Goal: Use online tool/utility: Utilize a website feature to perform a specific function

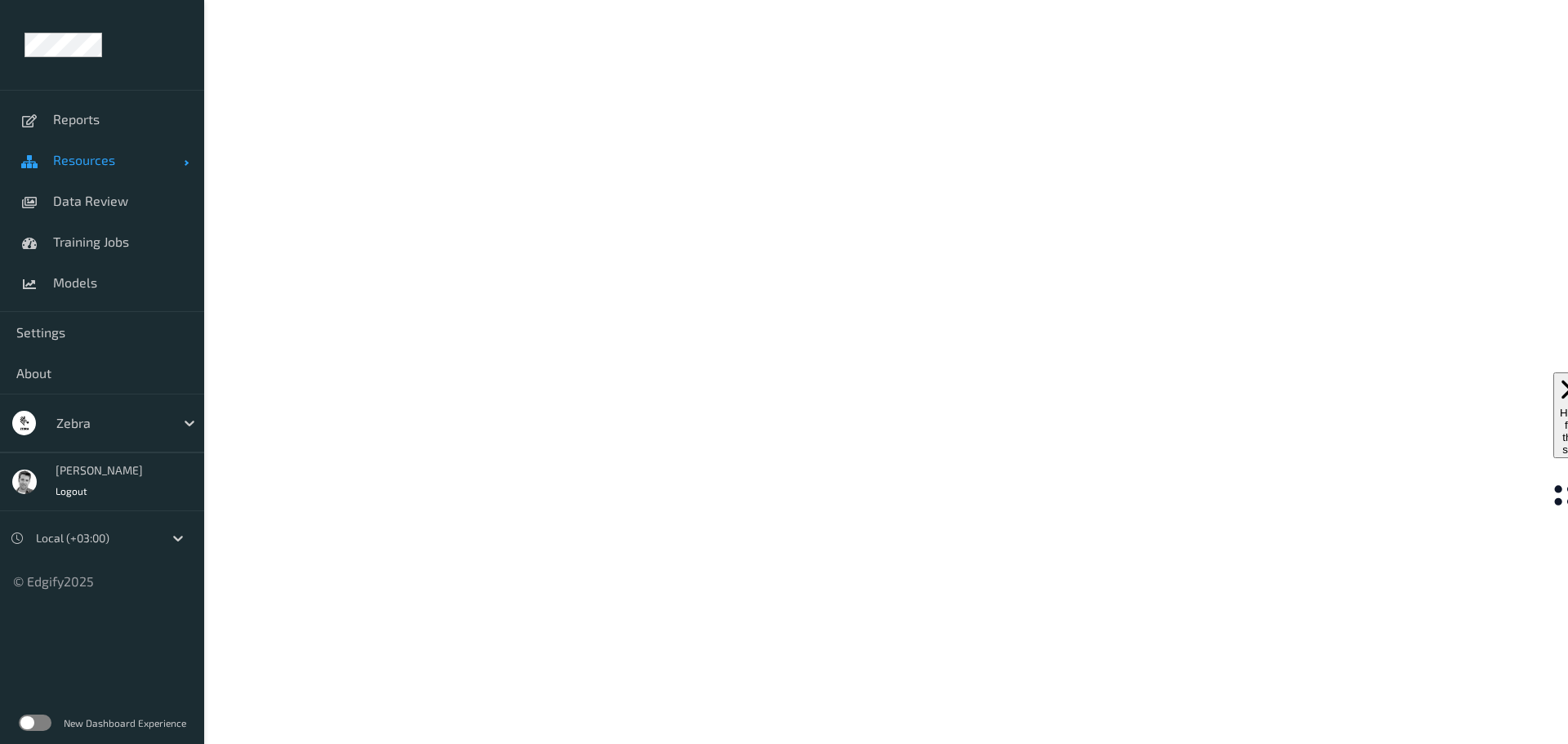
click at [72, 171] on link "Resources" at bounding box center [102, 160] width 204 height 41
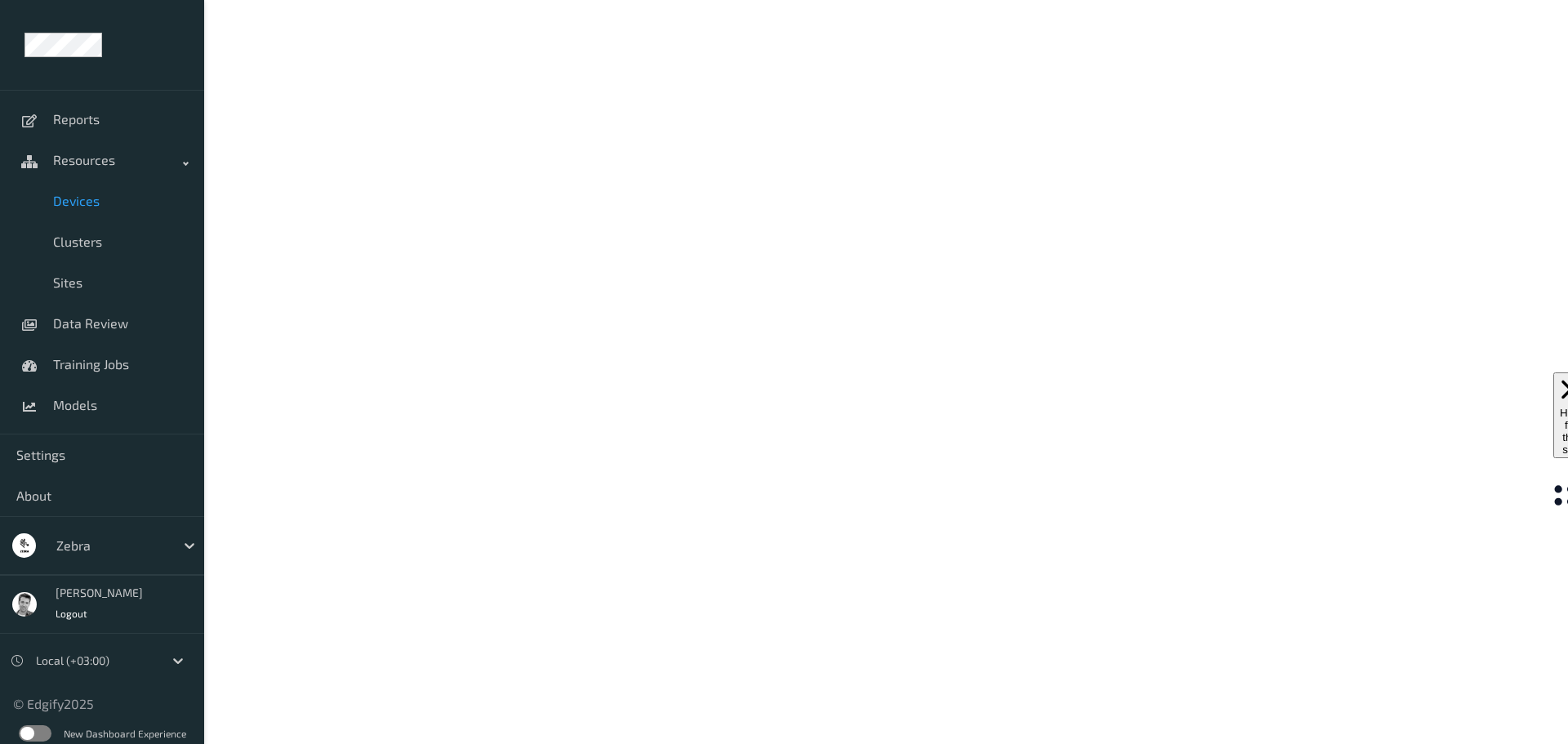
click at [91, 203] on span "Devices" at bounding box center [121, 200] width 135 height 16
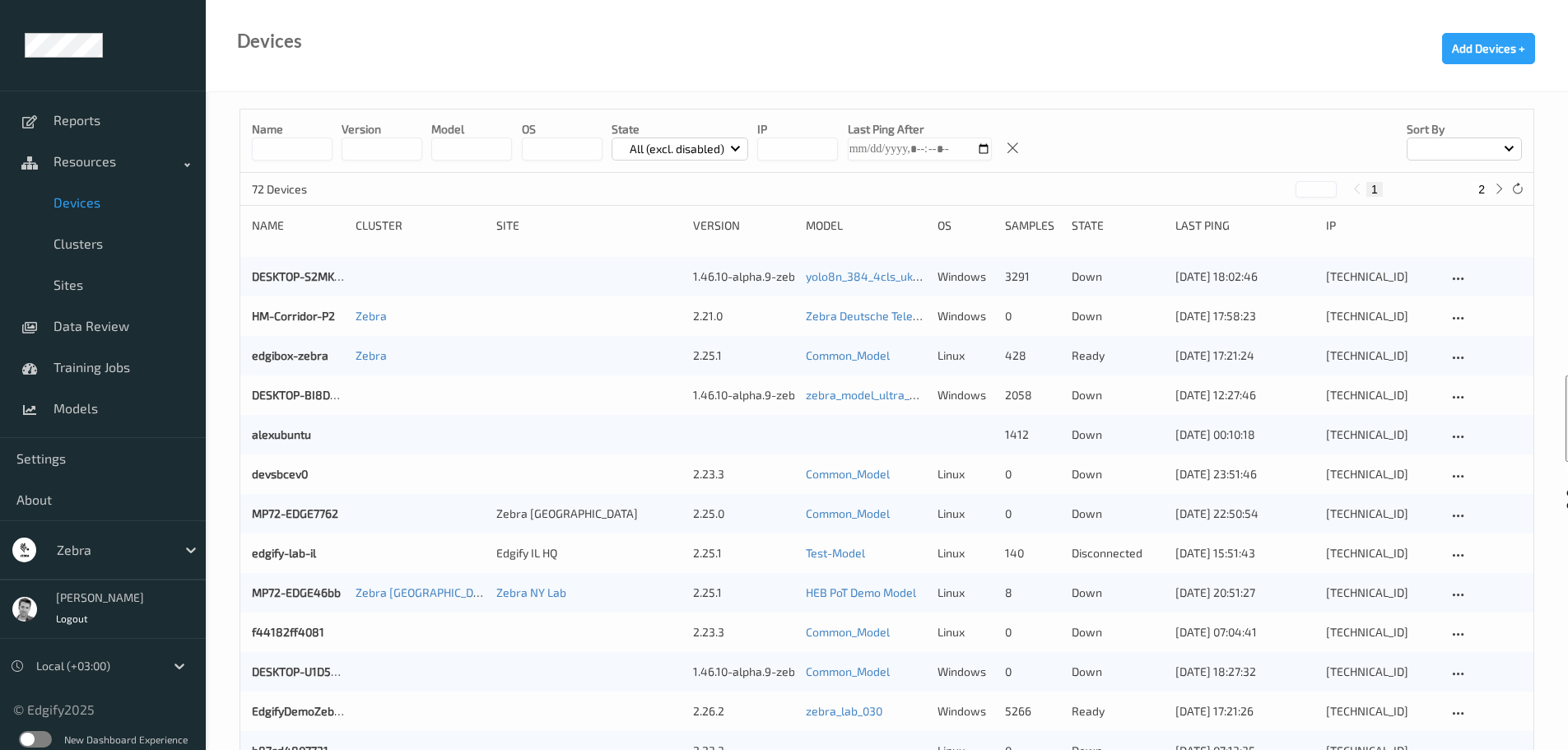
click at [662, 148] on p "All (excl. disabled)" at bounding box center [676, 148] width 106 height 16
click at [647, 213] on p "Ready" at bounding box center [669, 216] width 114 height 29
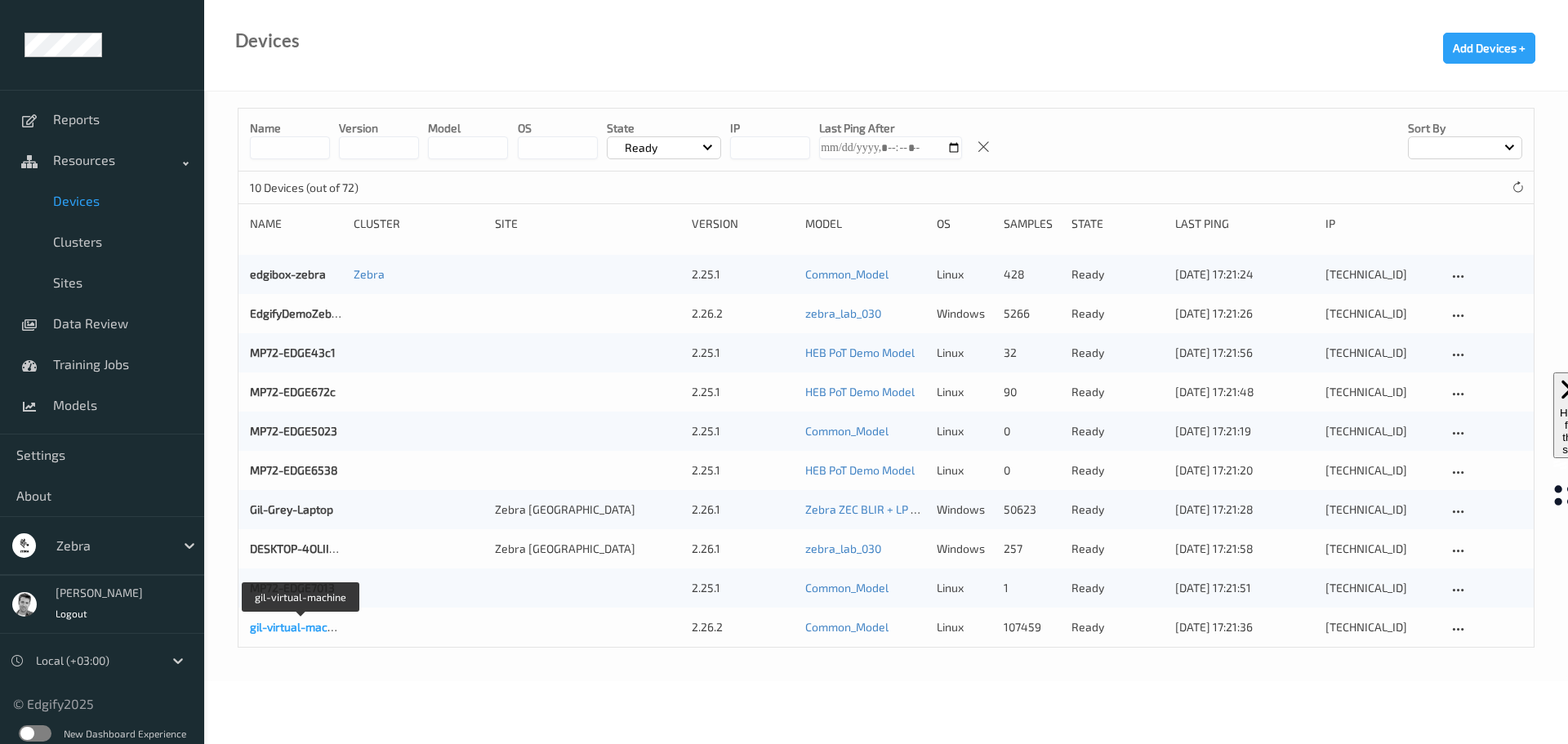
click at [307, 625] on link "gil-virtual-machine" at bounding box center [299, 626] width 100 height 14
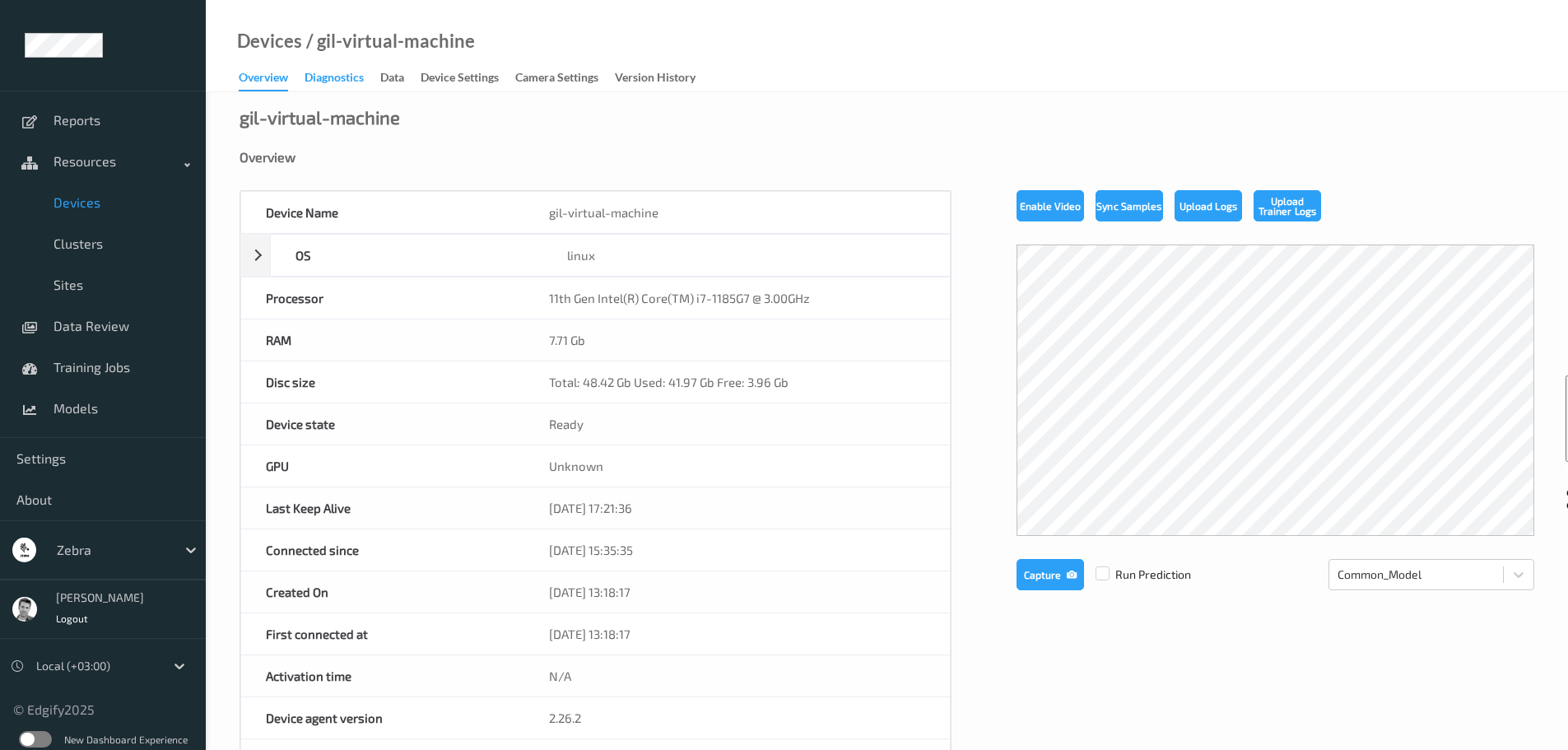
click at [327, 76] on div "Diagnostics" at bounding box center [334, 79] width 59 height 20
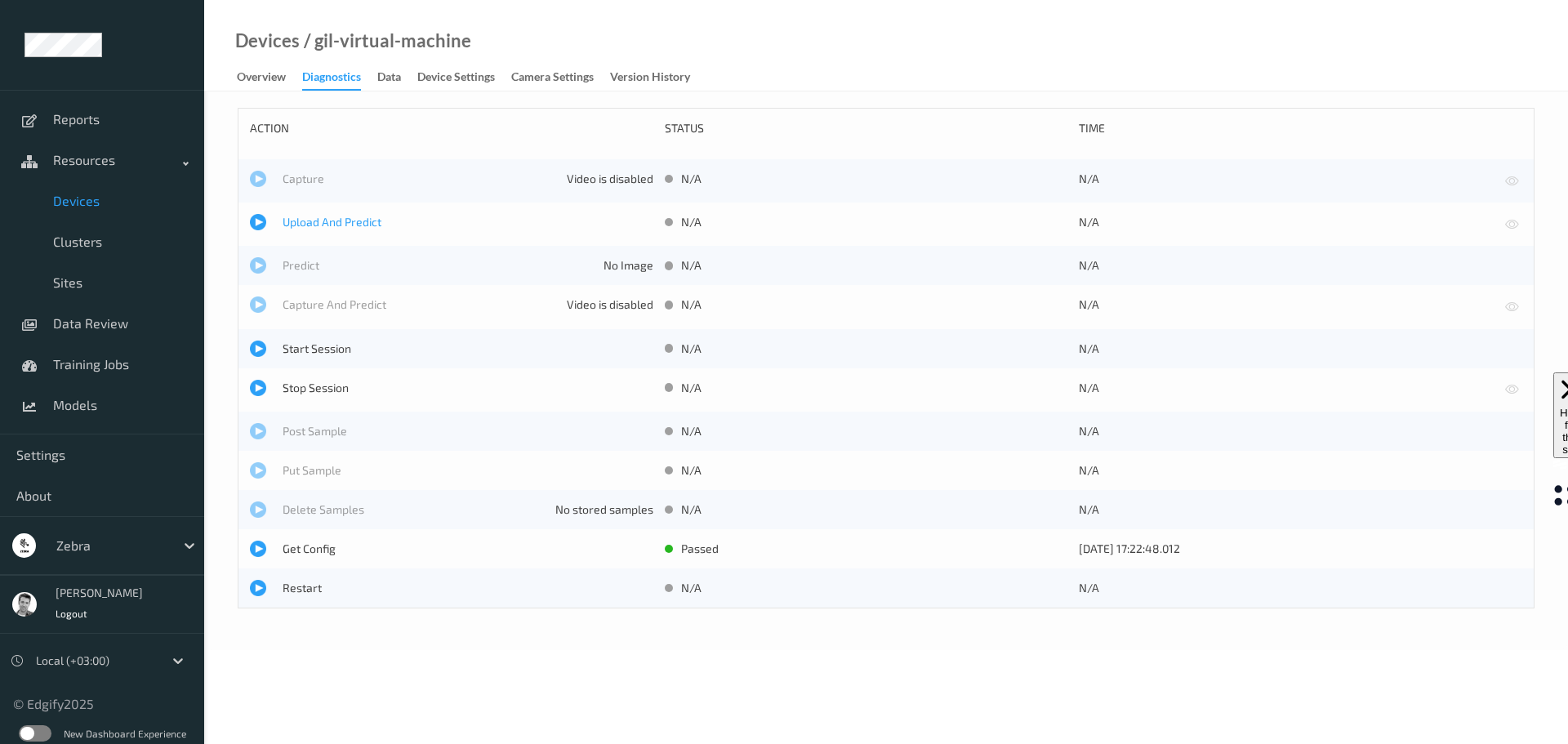
click at [322, 228] on span "Upload And Predict" at bounding box center [468, 221] width 371 height 16
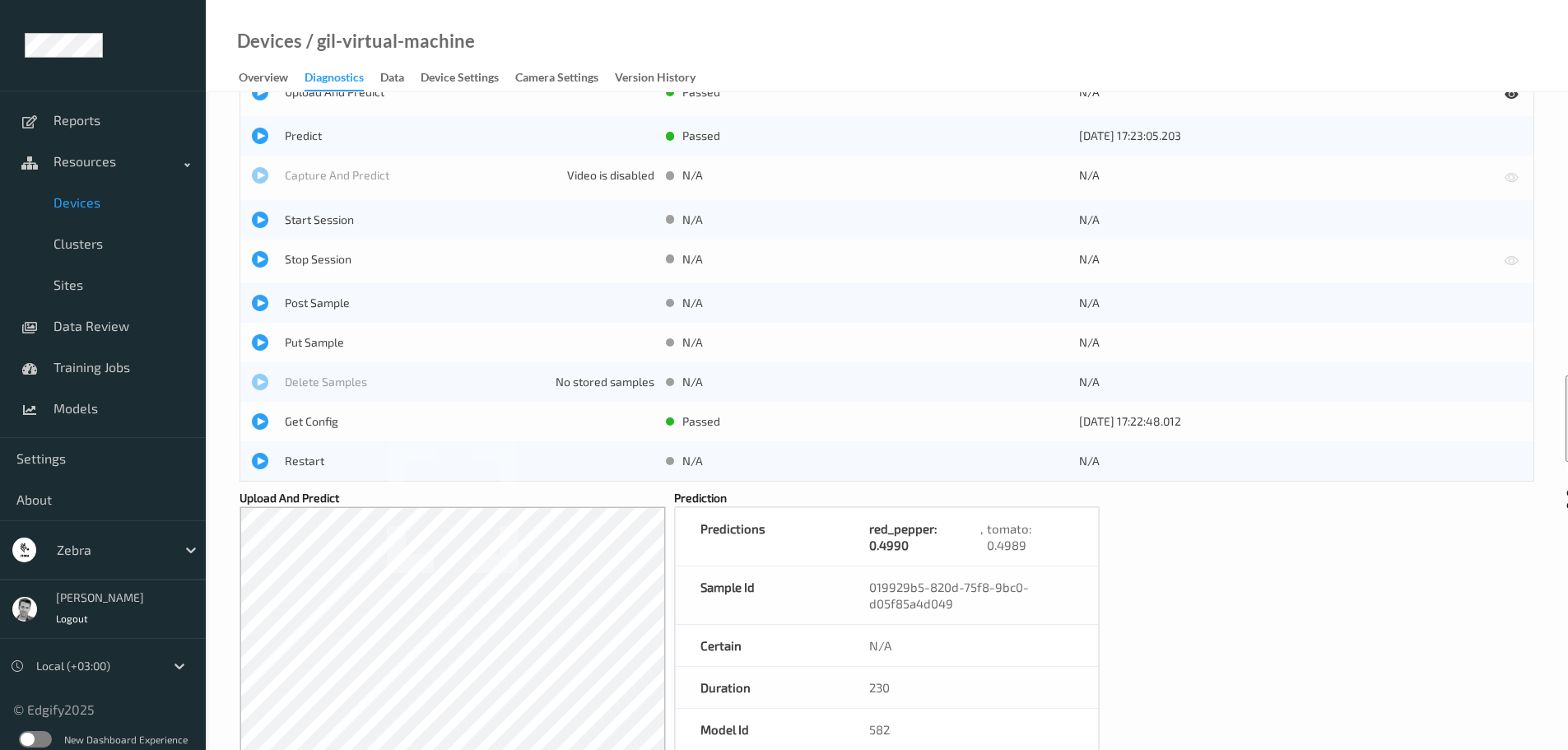
scroll to position [43, 0]
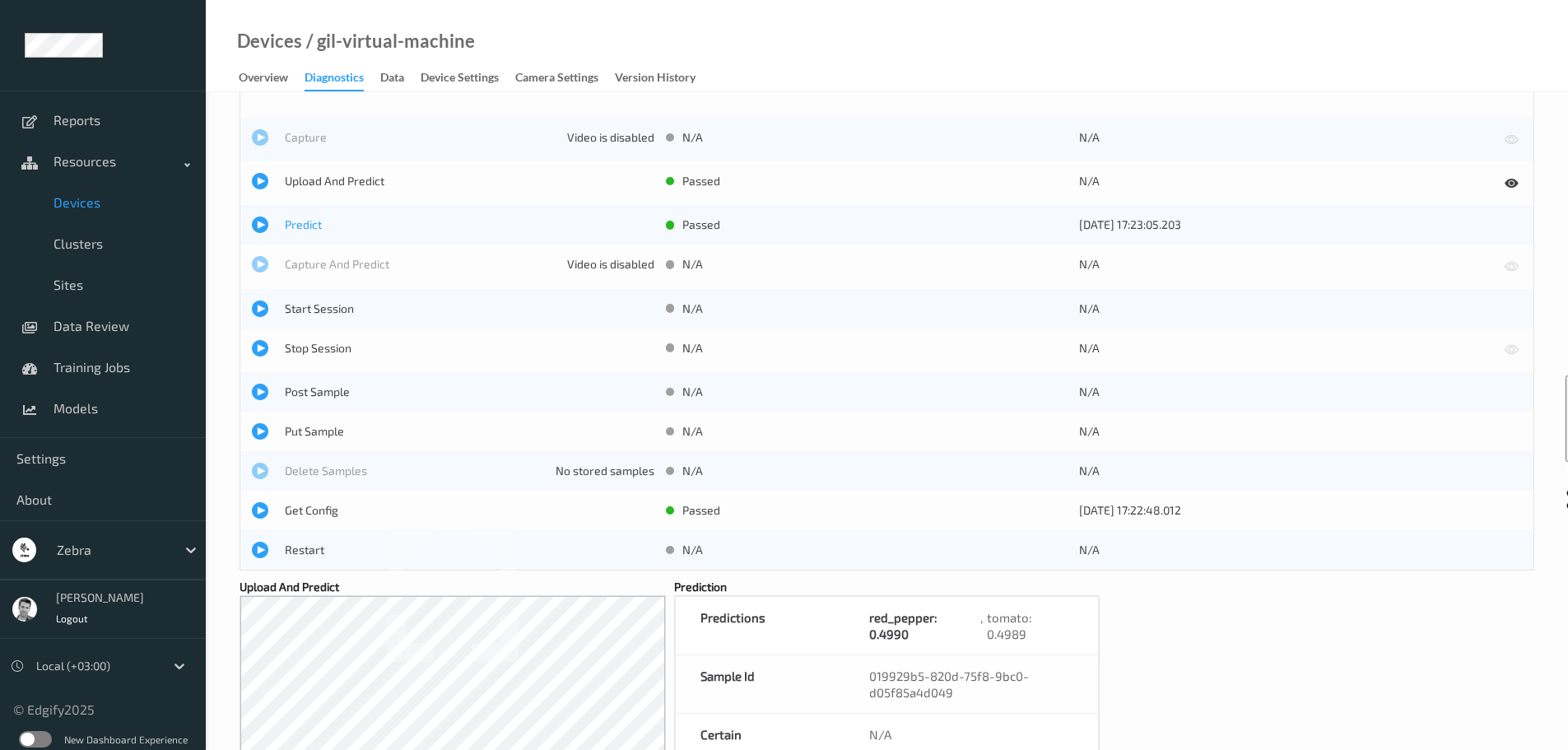
click at [303, 225] on span "Predict" at bounding box center [469, 224] width 370 height 16
